Goal: Information Seeking & Learning: Learn about a topic

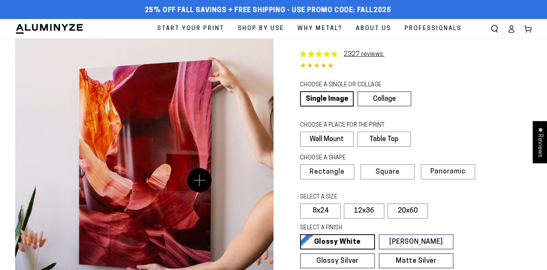
scroll to position [9, 0]
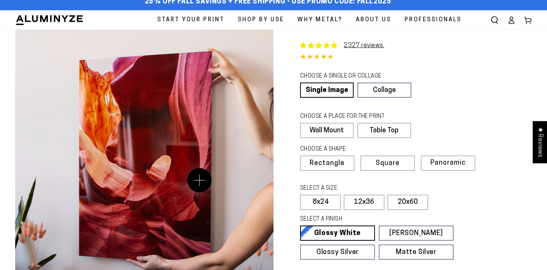
select select "**********"
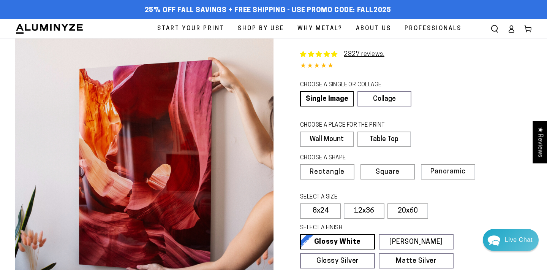
scroll to position [0, 0]
click at [496, 27] on icon "Search our site" at bounding box center [495, 29] width 8 height 8
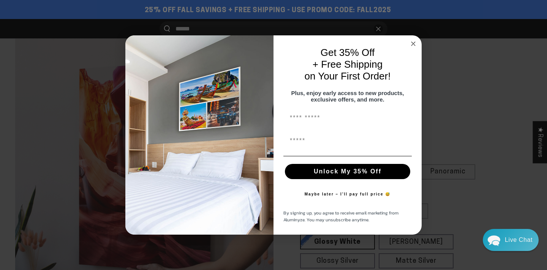
click at [414, 41] on circle "Close dialog" at bounding box center [413, 44] width 9 height 9
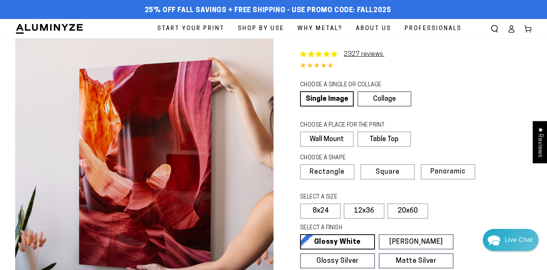
click at [496, 26] on icon "Search our site" at bounding box center [495, 29] width 8 height 8
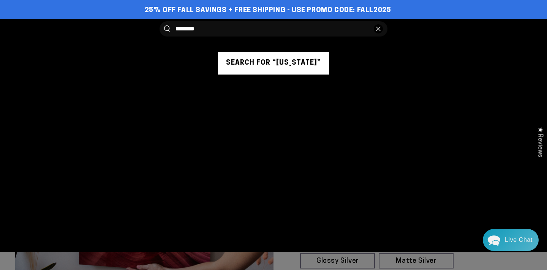
type input "********"
click at [167, 29] on icon "Search our site" at bounding box center [167, 28] width 6 height 6
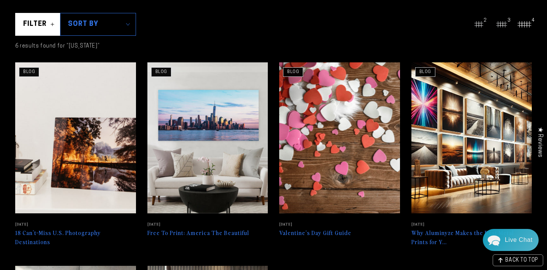
scroll to position [107, 0]
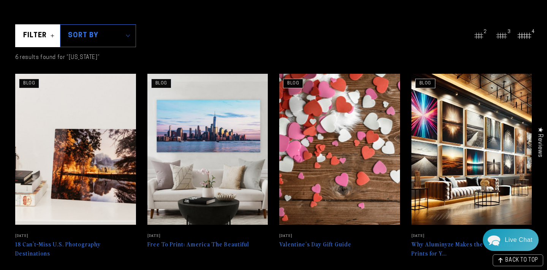
click at [215, 142] on img at bounding box center [208, 148] width 124 height 155
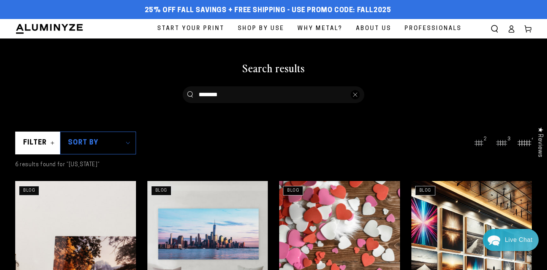
scroll to position [0, 0]
